Goal: Task Accomplishment & Management: Use online tool/utility

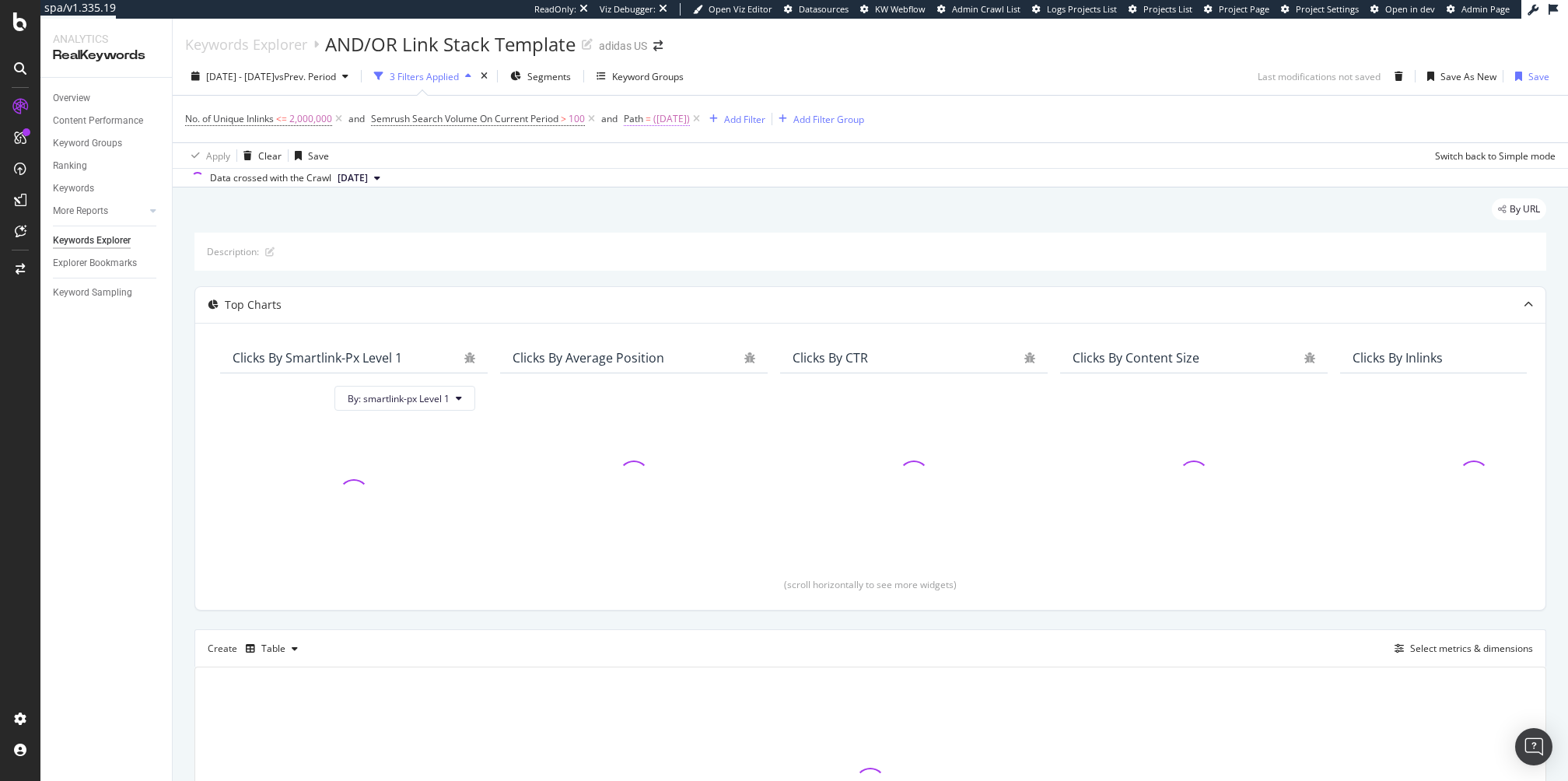
click at [673, 115] on span "(black_friday)" at bounding box center [671, 118] width 37 height 22
click at [680, 182] on input "(black_friday)" at bounding box center [713, 183] width 147 height 25
type input "samba"
click at [795, 219] on div "Apply" at bounding box center [799, 216] width 25 height 13
click at [521, 76] on icon "button" at bounding box center [516, 77] width 11 height 9
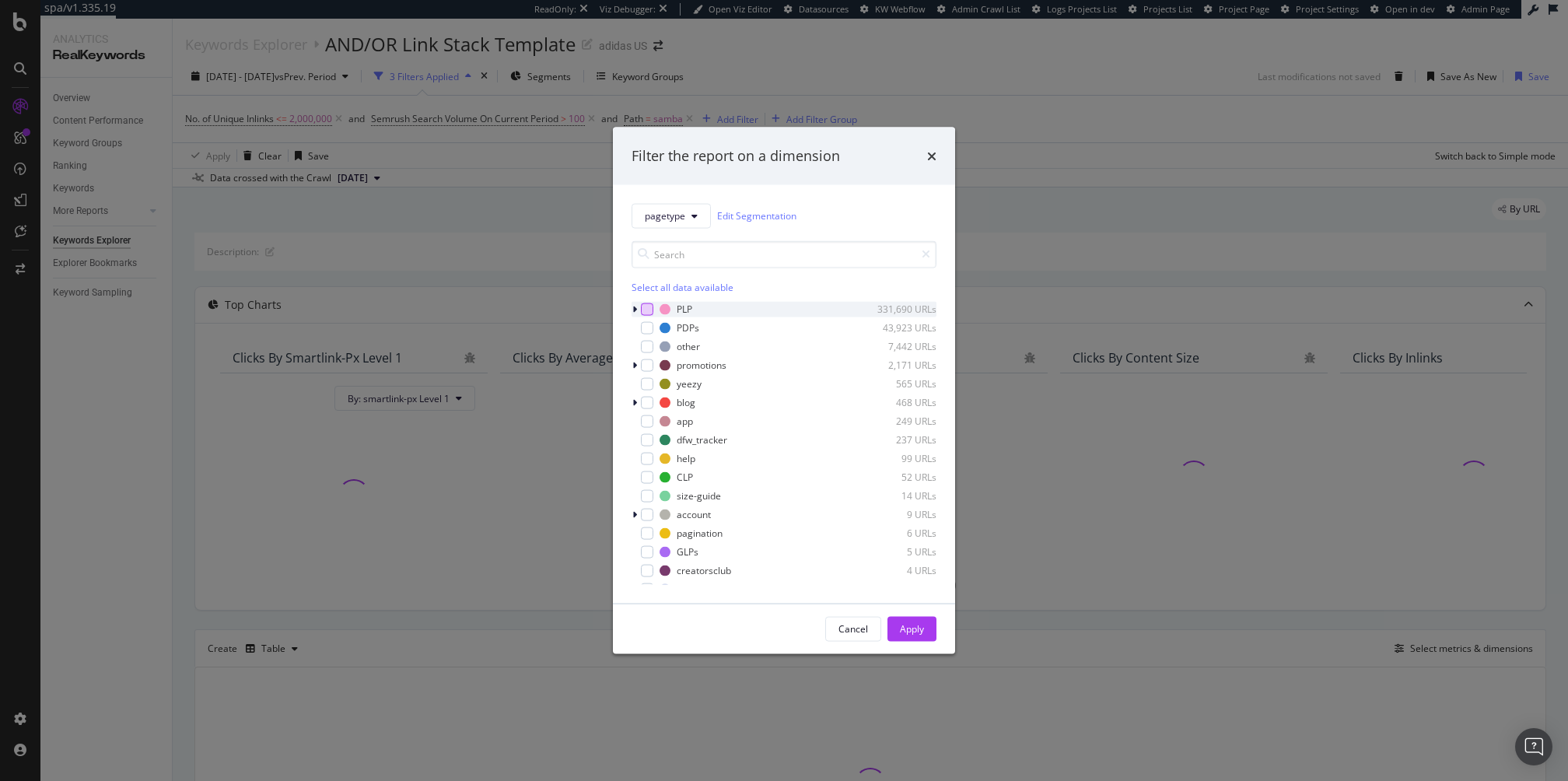
click at [648, 305] on div "modal" at bounding box center [647, 308] width 12 height 12
click at [912, 633] on div "Apply" at bounding box center [913, 629] width 25 height 13
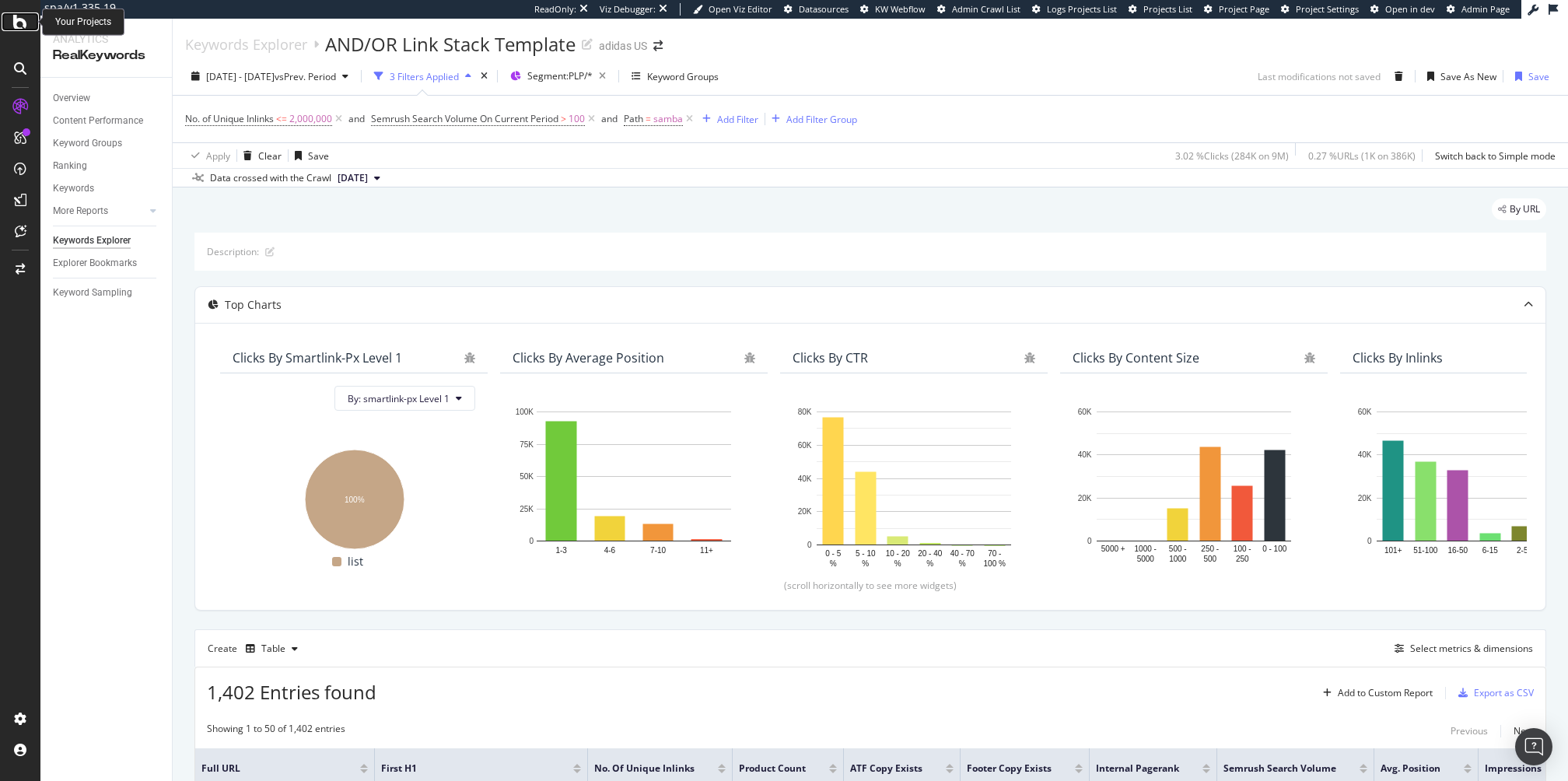
click at [25, 27] on icon at bounding box center [20, 22] width 14 height 19
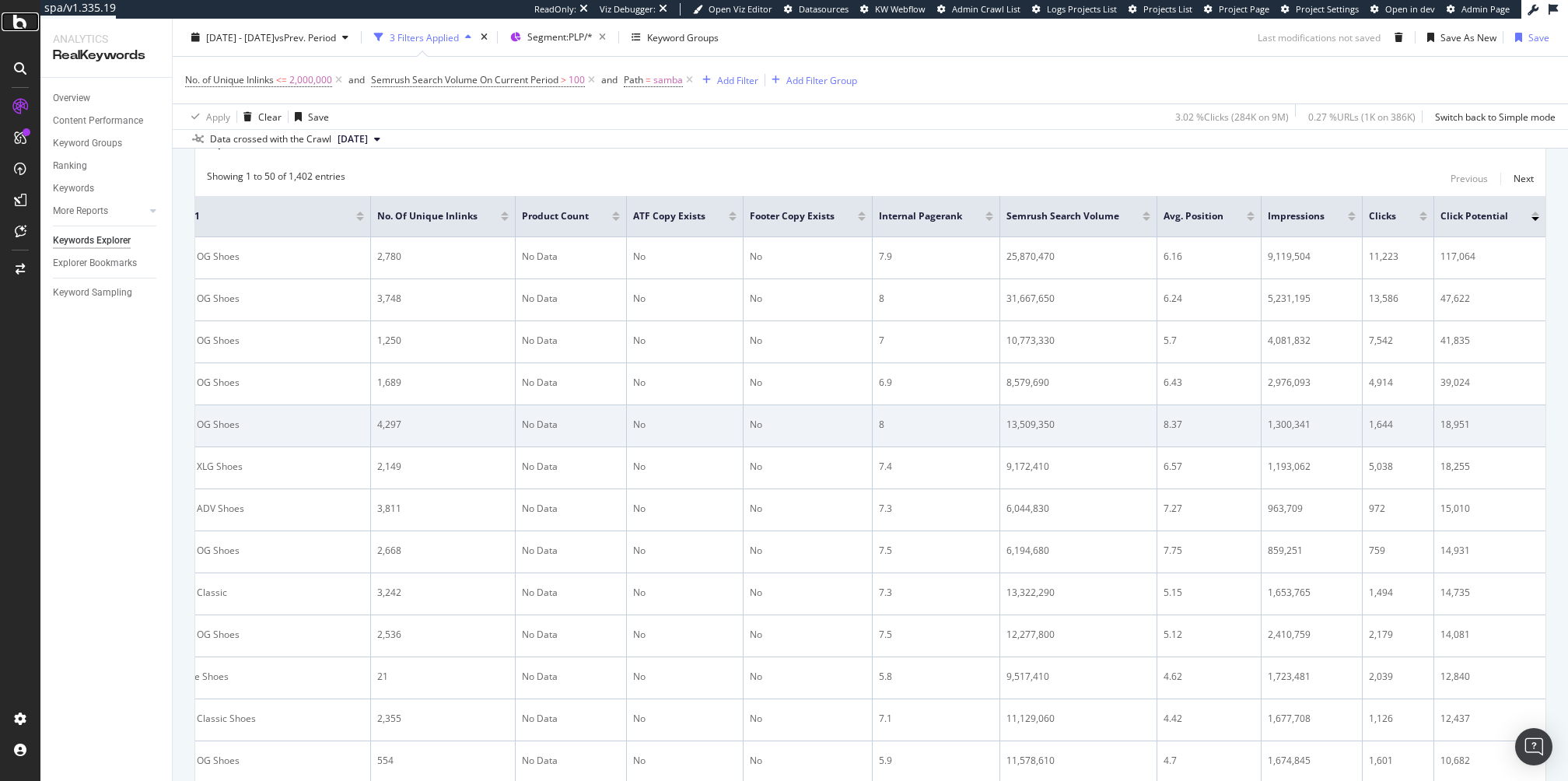
scroll to position [0, 410]
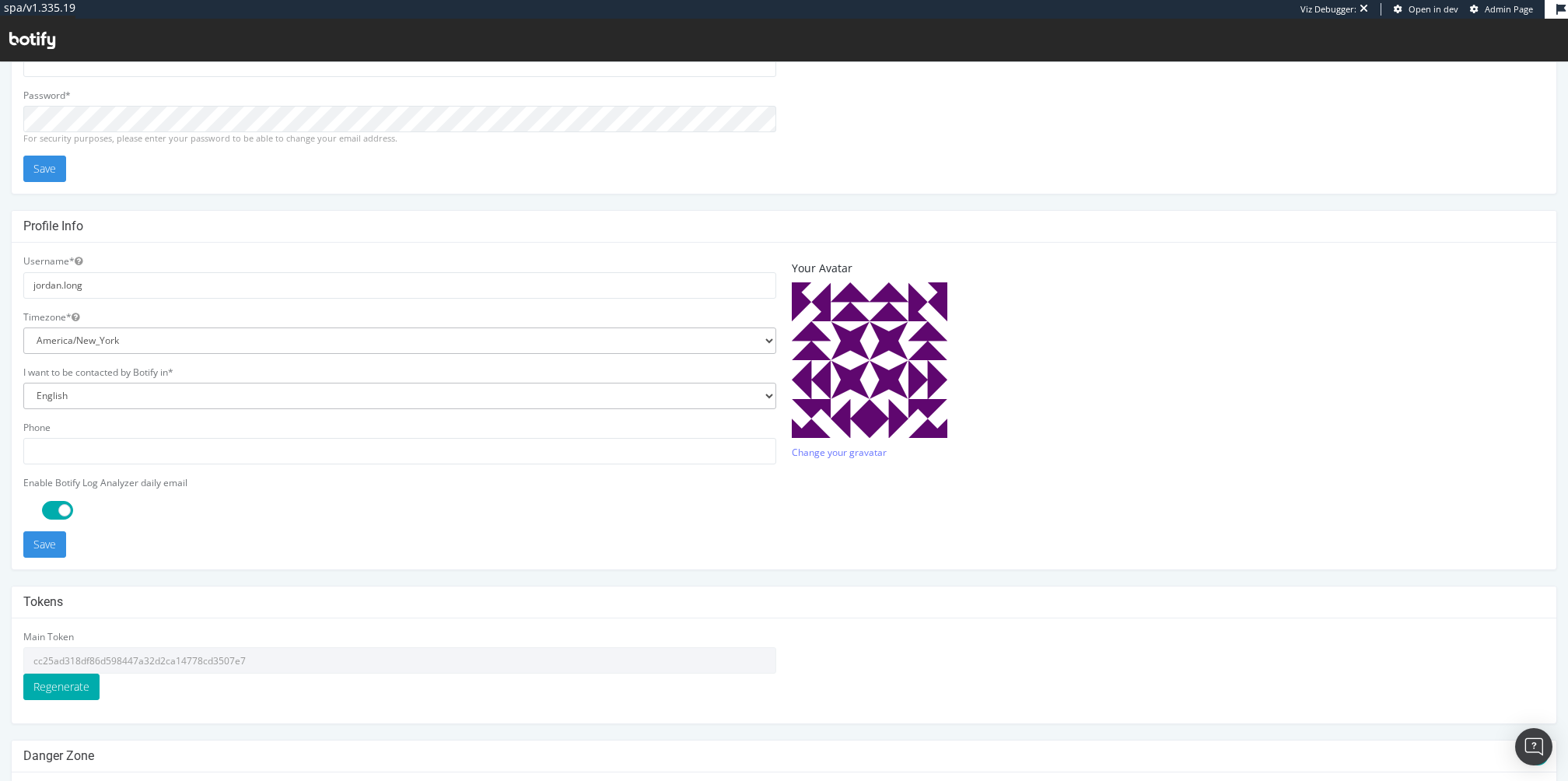
scroll to position [254, 0]
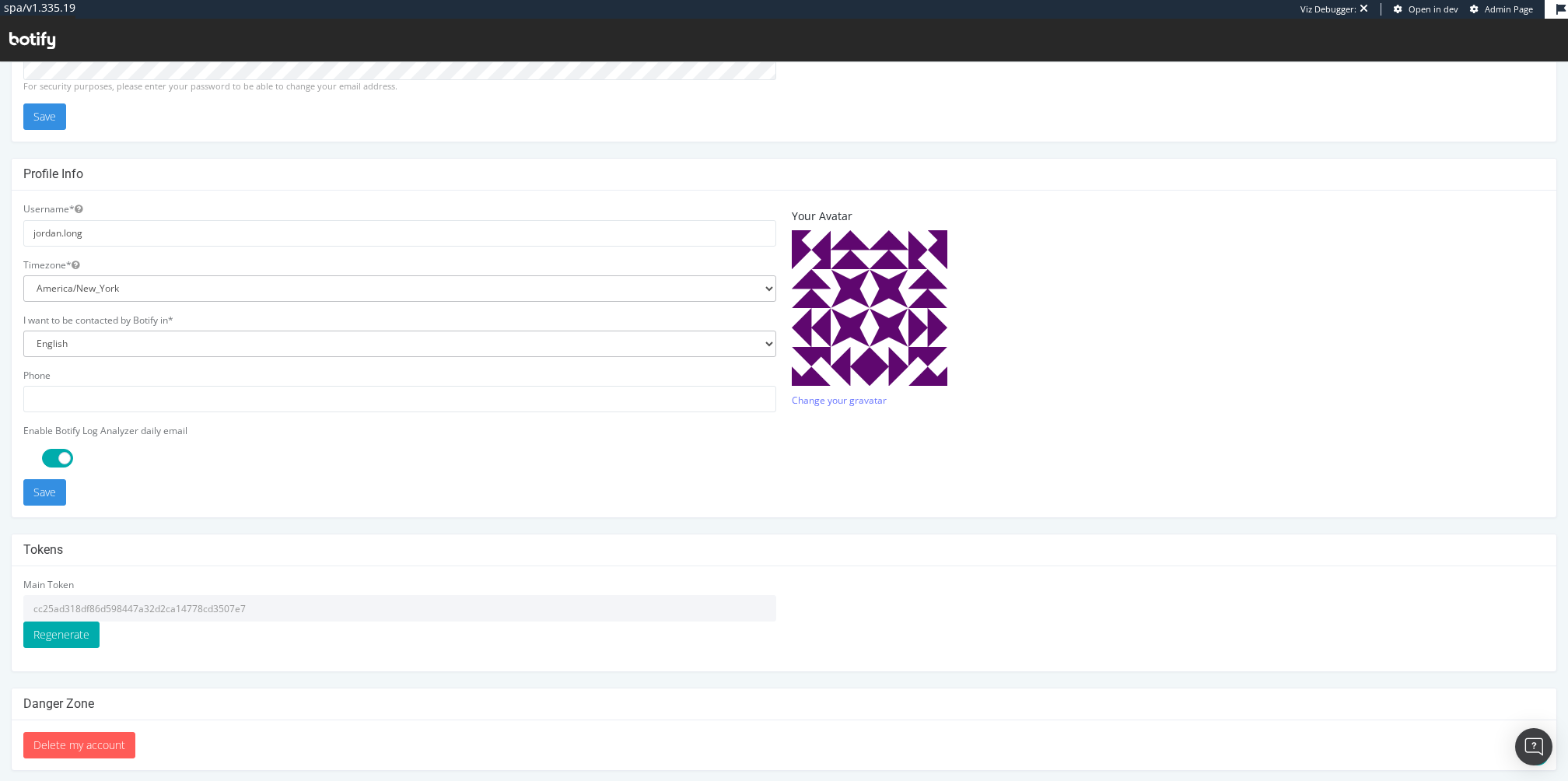
click at [144, 605] on input "cc25ad318df86d598447a32d2ca14778cd3507e7" at bounding box center [400, 608] width 753 height 26
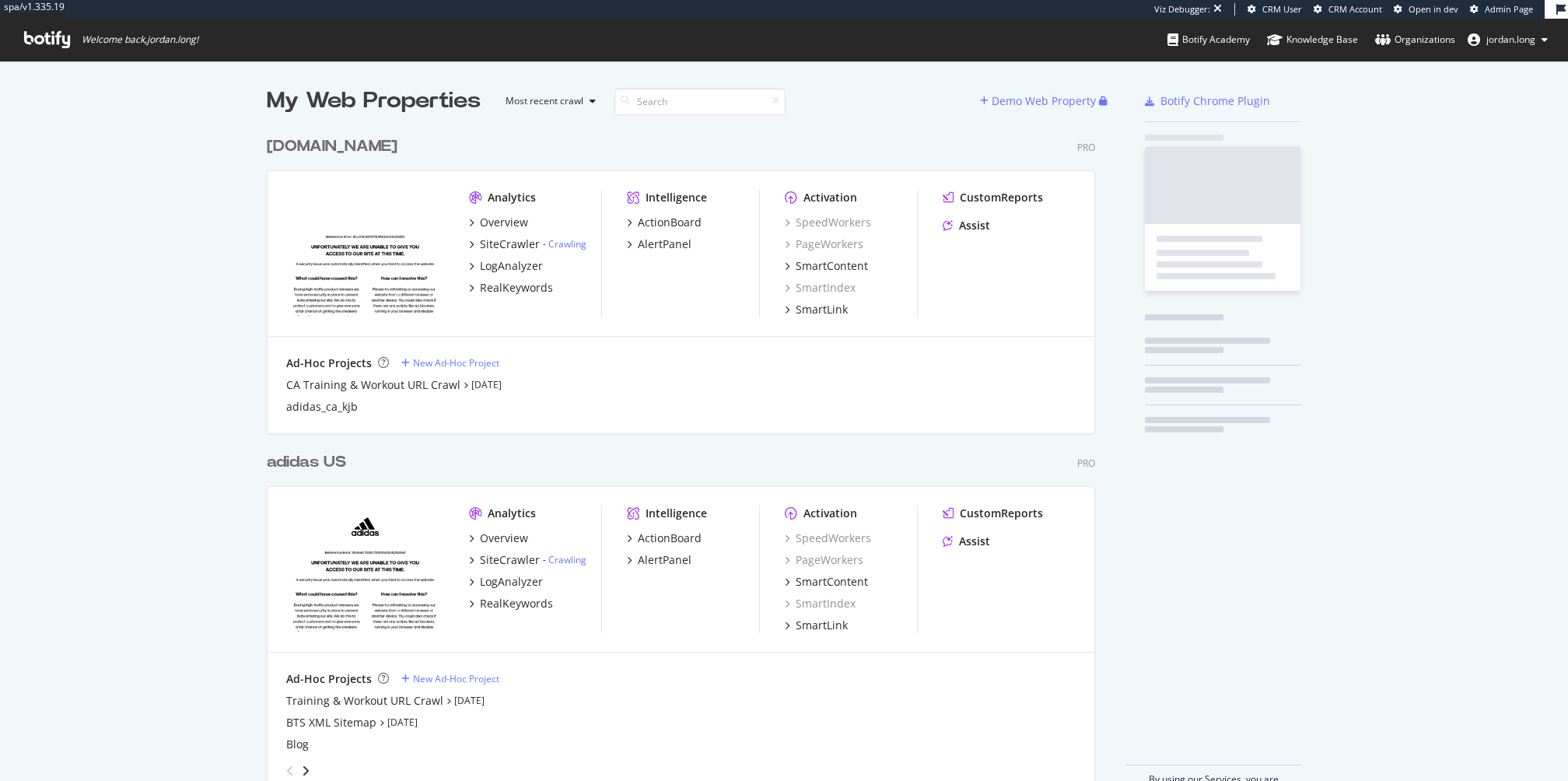
scroll to position [682, 840]
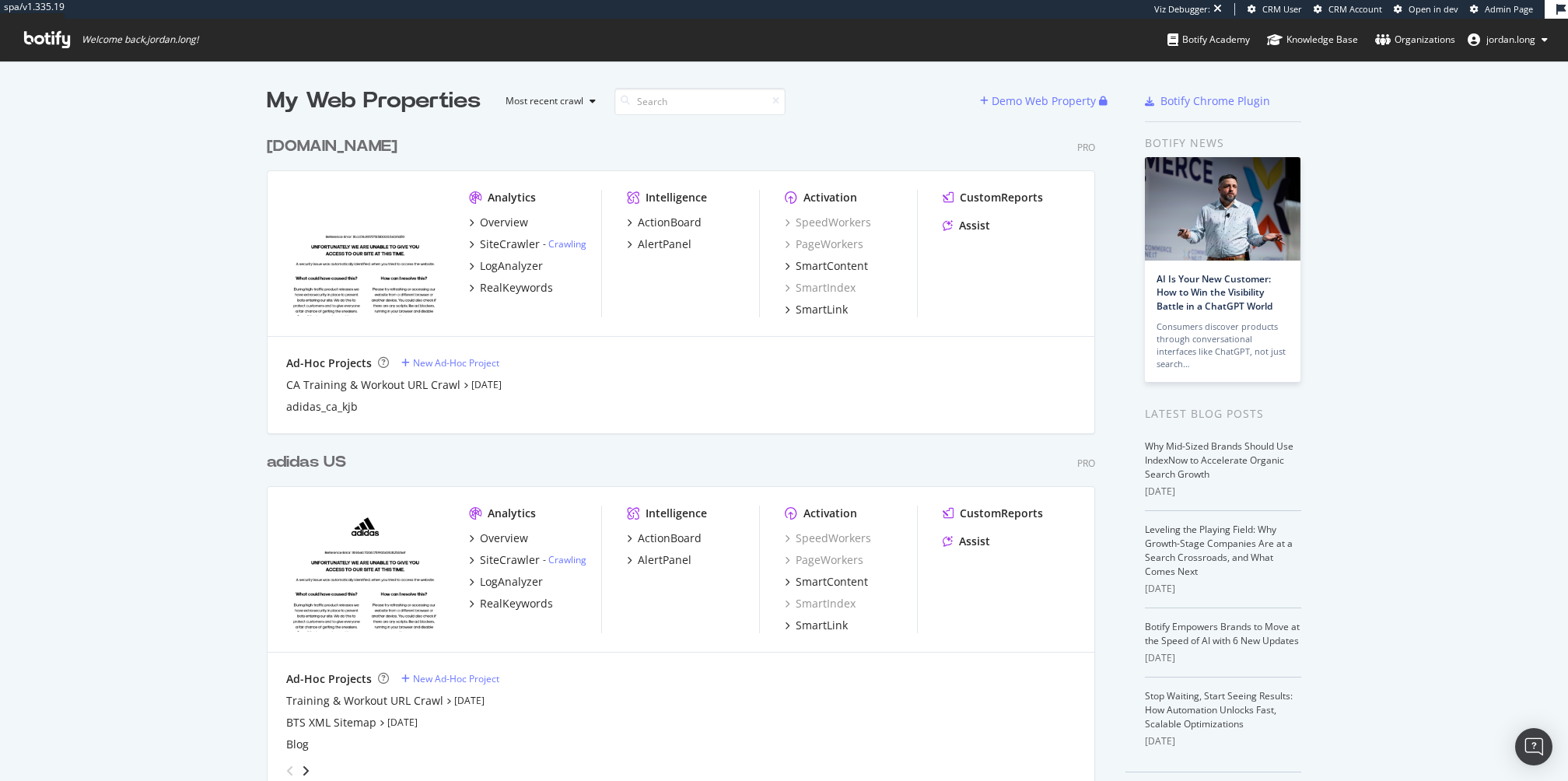
click at [308, 462] on div "adidas US" at bounding box center [306, 462] width 79 height 23
